Goal: Check status: Check status

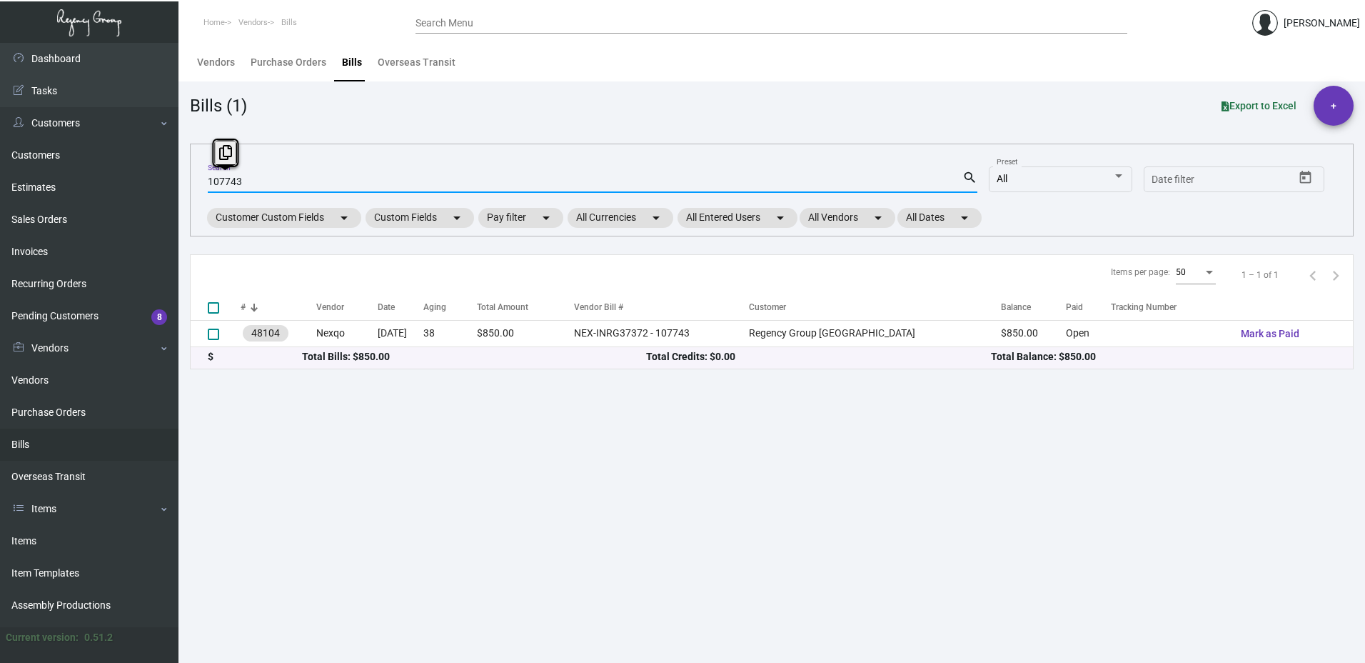
drag, startPoint x: 283, startPoint y: 181, endPoint x: -36, endPoint y: 192, distance: 318.6
click at [0, 192] on html "Home Vendors Bills Search Menu [PERSON_NAME] Dashboard Dashboard Tasks Customer…" at bounding box center [682, 331] width 1365 height 663
drag, startPoint x: 320, startPoint y: 172, endPoint x: 261, endPoint y: 183, distance: 60.2
click at [261, 183] on input "107743" at bounding box center [585, 181] width 755 height 11
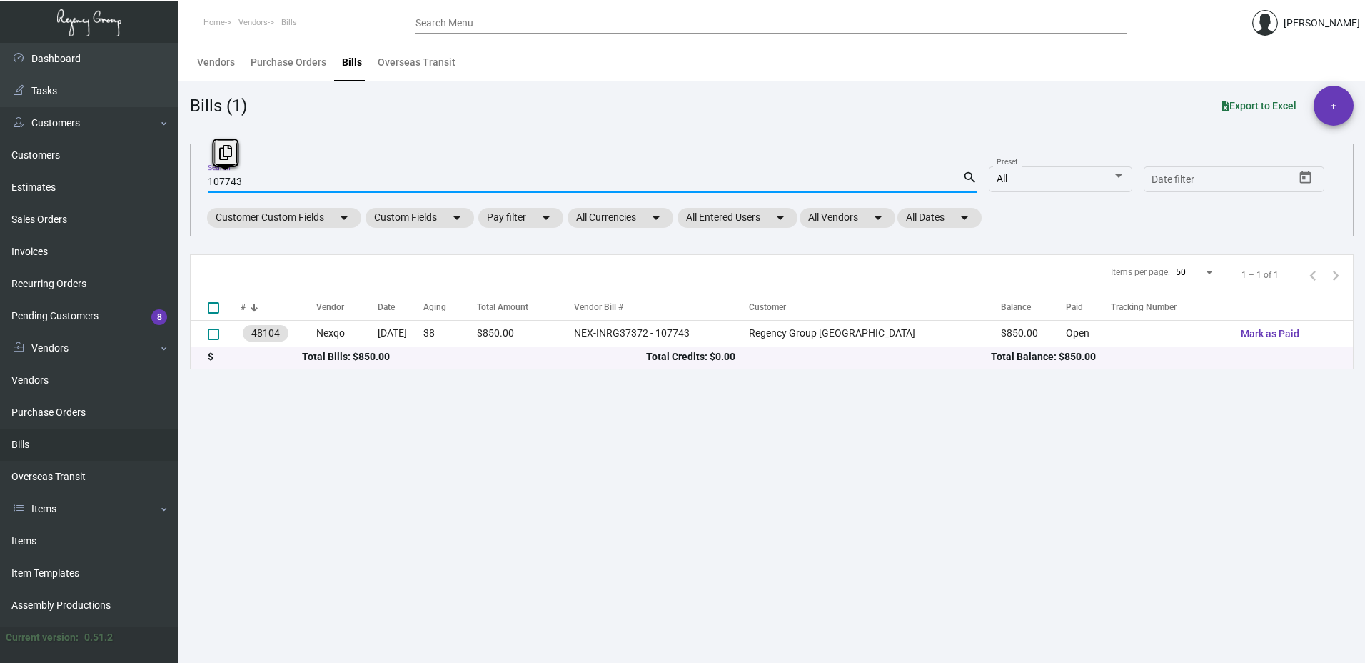
paste input
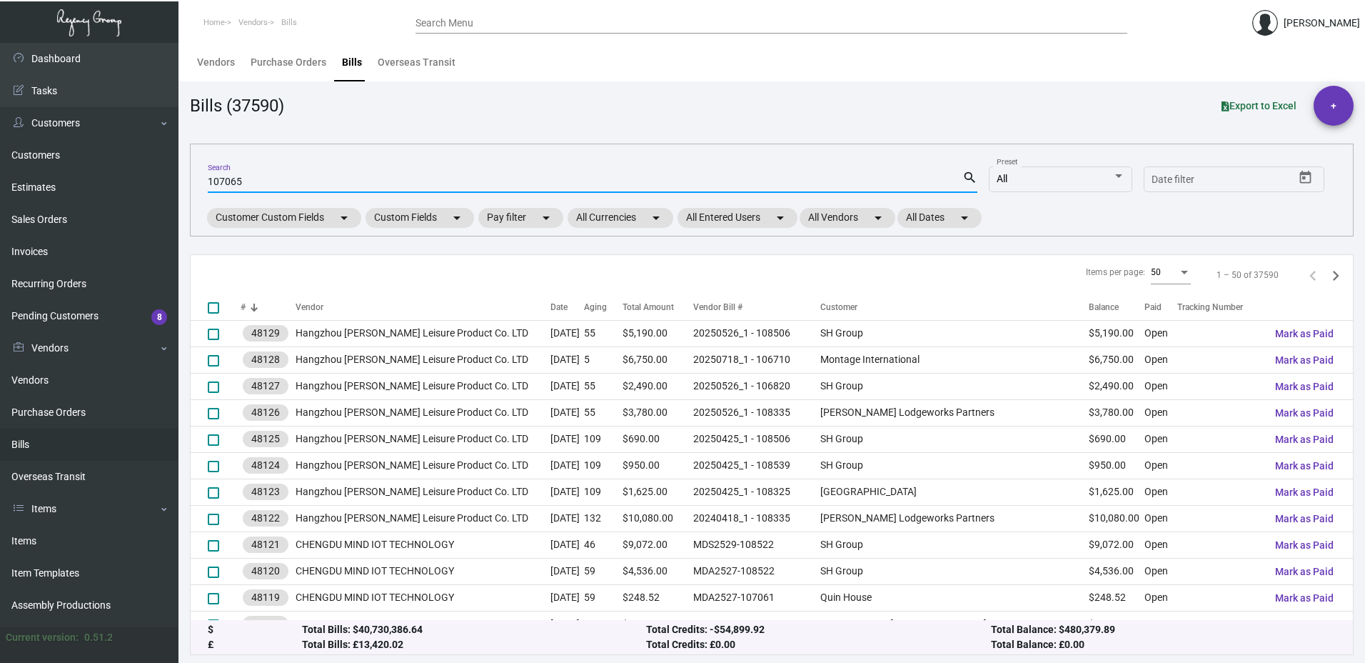
type input "107065"
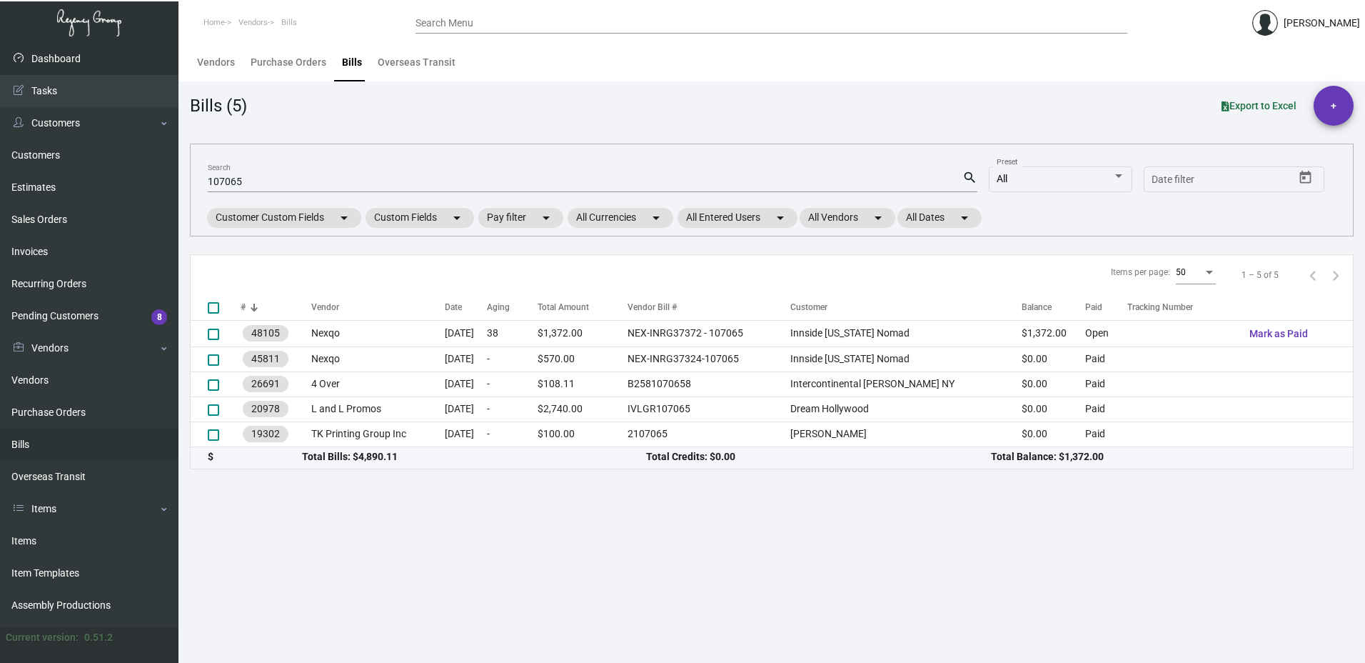
click at [57, 64] on link "Dashboard" at bounding box center [89, 59] width 178 height 32
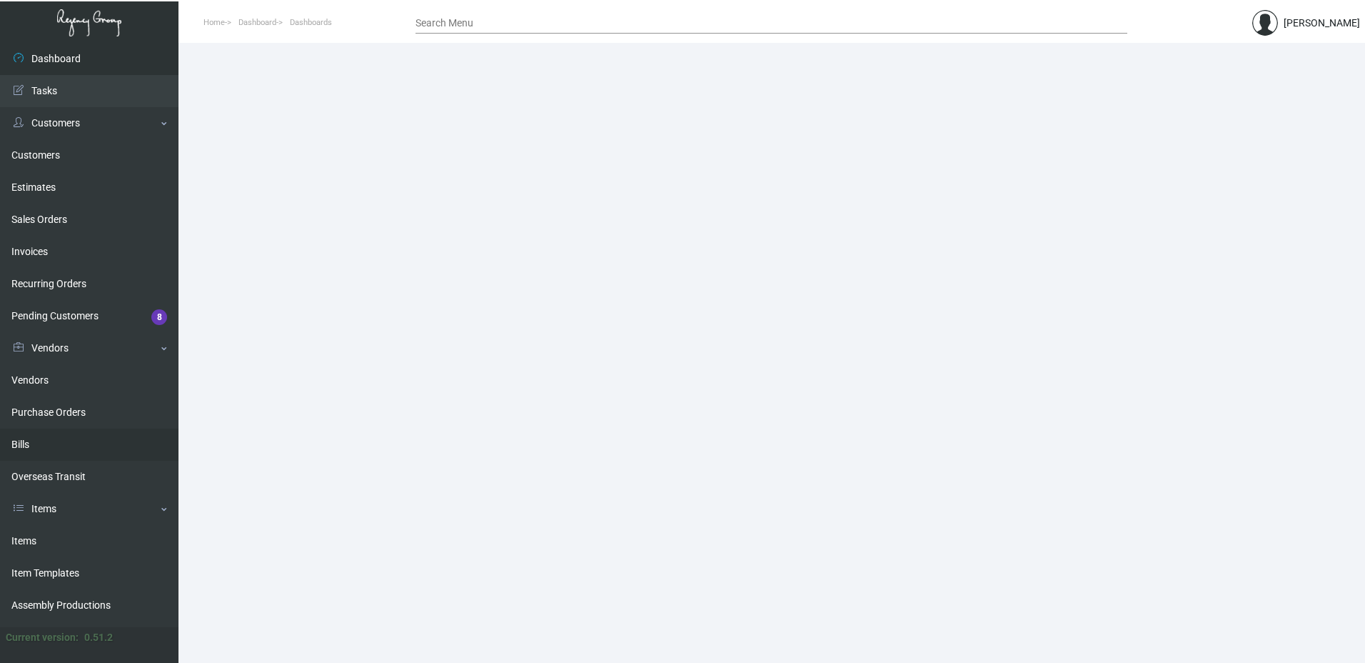
click at [49, 438] on link "Bills" at bounding box center [89, 444] width 178 height 32
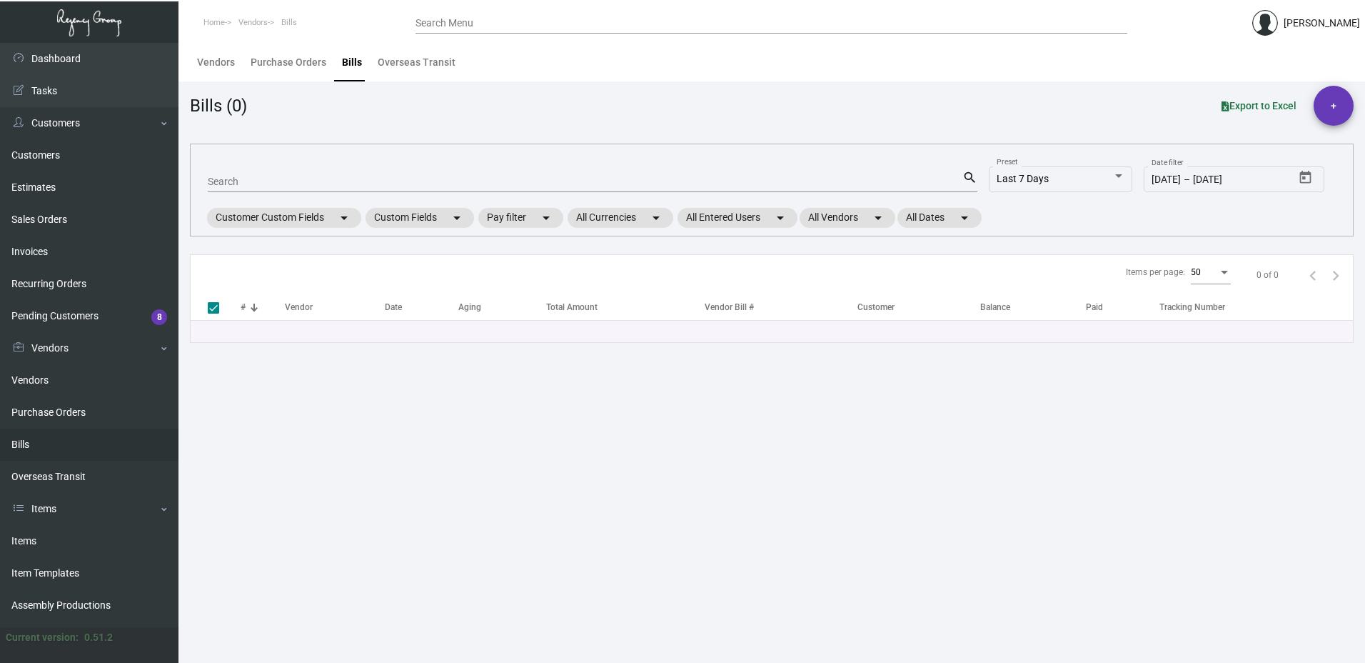
checkbox input "false"
